Goal: Complete application form

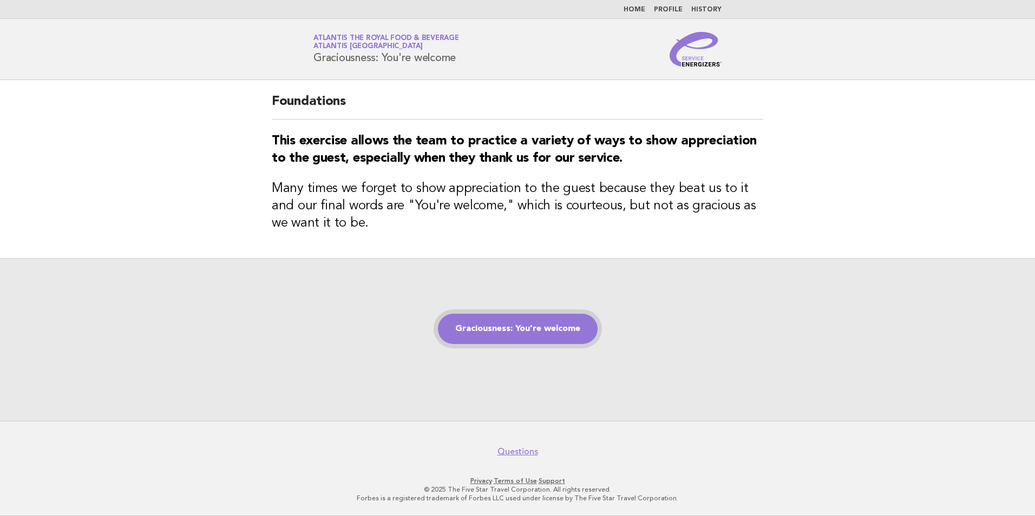
click at [549, 316] on link "Graciousness: You're welcome" at bounding box center [518, 329] width 160 height 30
click at [549, 331] on link "Graciousness: You're welcome" at bounding box center [518, 329] width 160 height 30
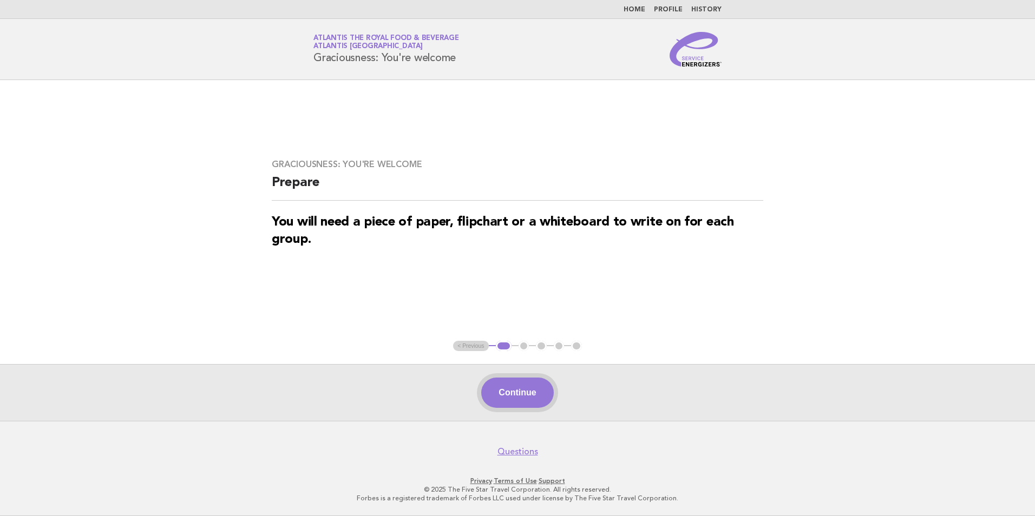
click at [533, 396] on button "Continue" at bounding box center [517, 393] width 72 height 30
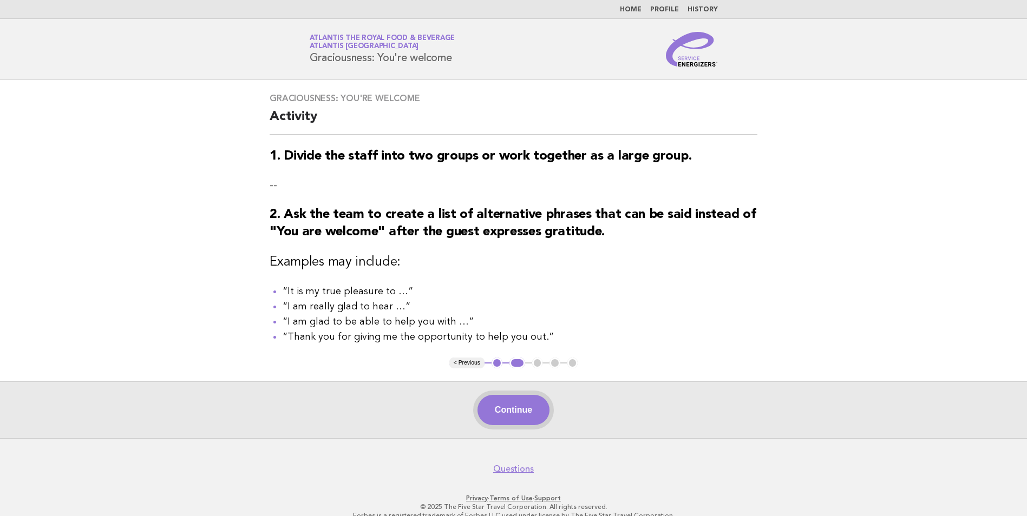
click at [528, 409] on button "Continue" at bounding box center [513, 410] width 72 height 30
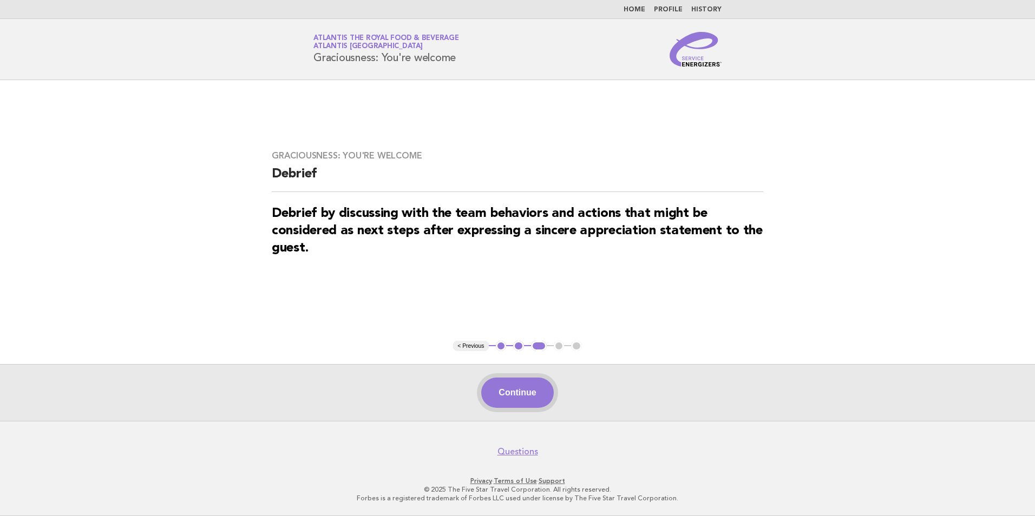
click at [530, 401] on button "Continue" at bounding box center [517, 393] width 72 height 30
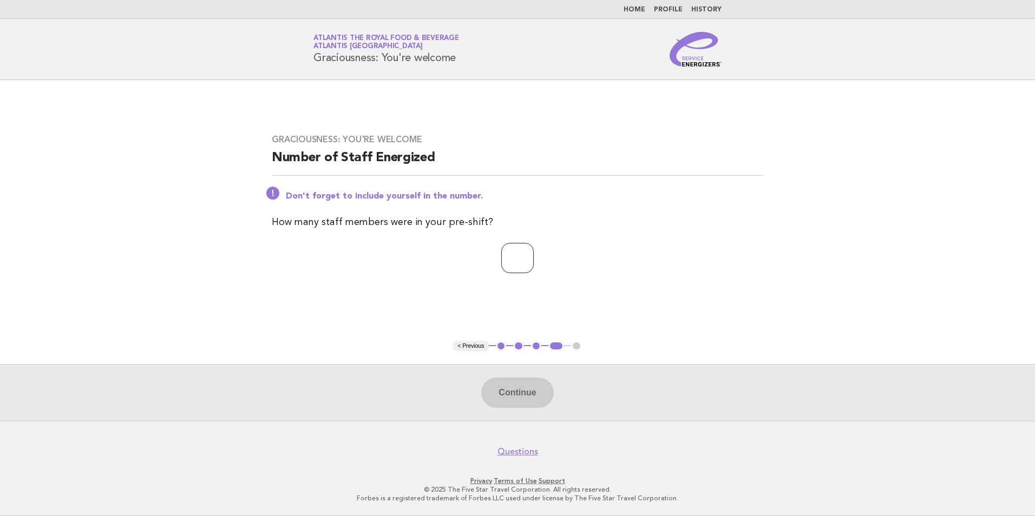
click at [505, 260] on input "number" at bounding box center [517, 258] width 32 height 30
type input "**"
click at [517, 402] on button "Continue" at bounding box center [517, 393] width 72 height 30
